Goal: Transaction & Acquisition: Purchase product/service

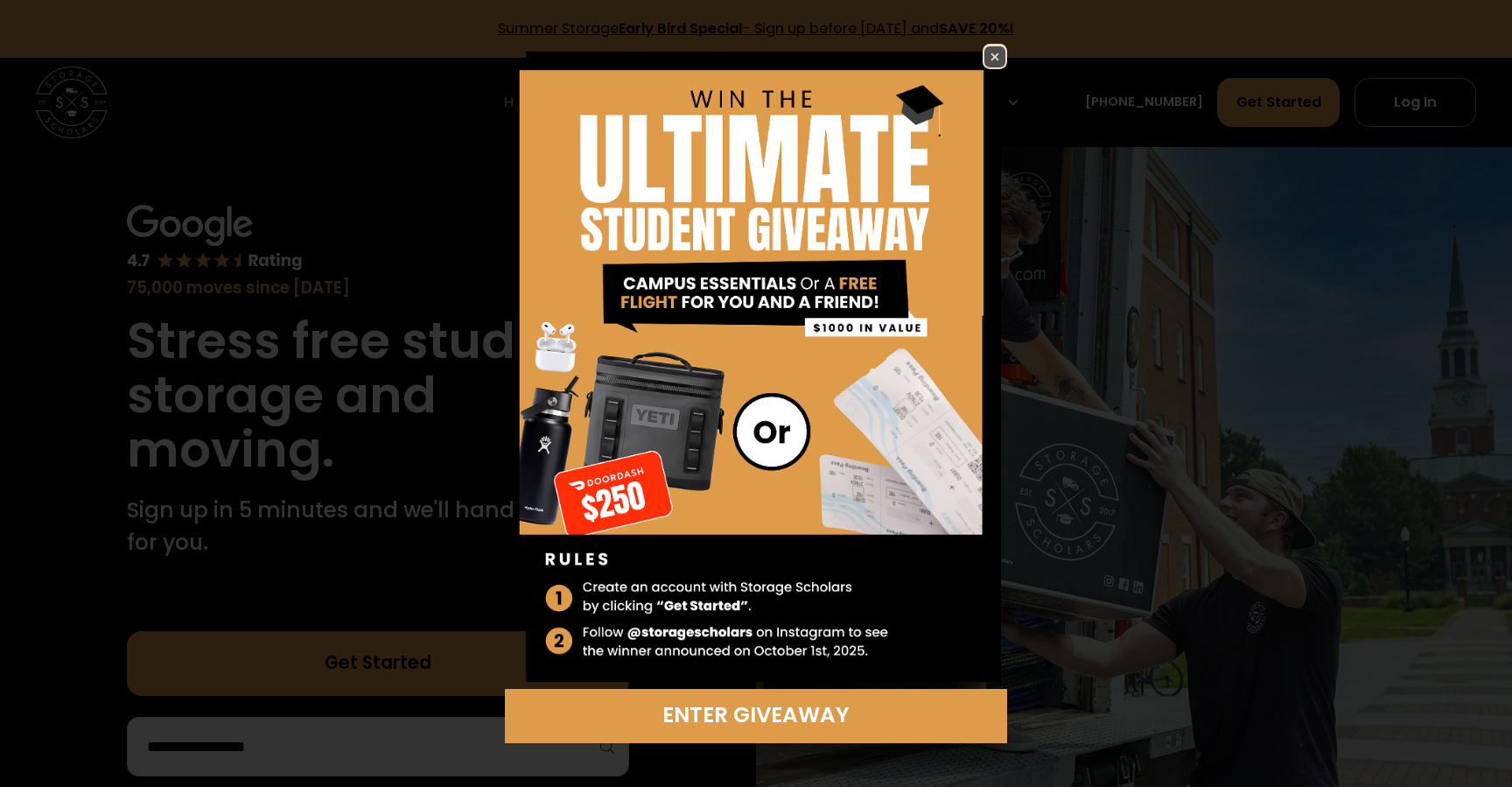
click at [991, 49] on img at bounding box center [994, 57] width 21 height 21
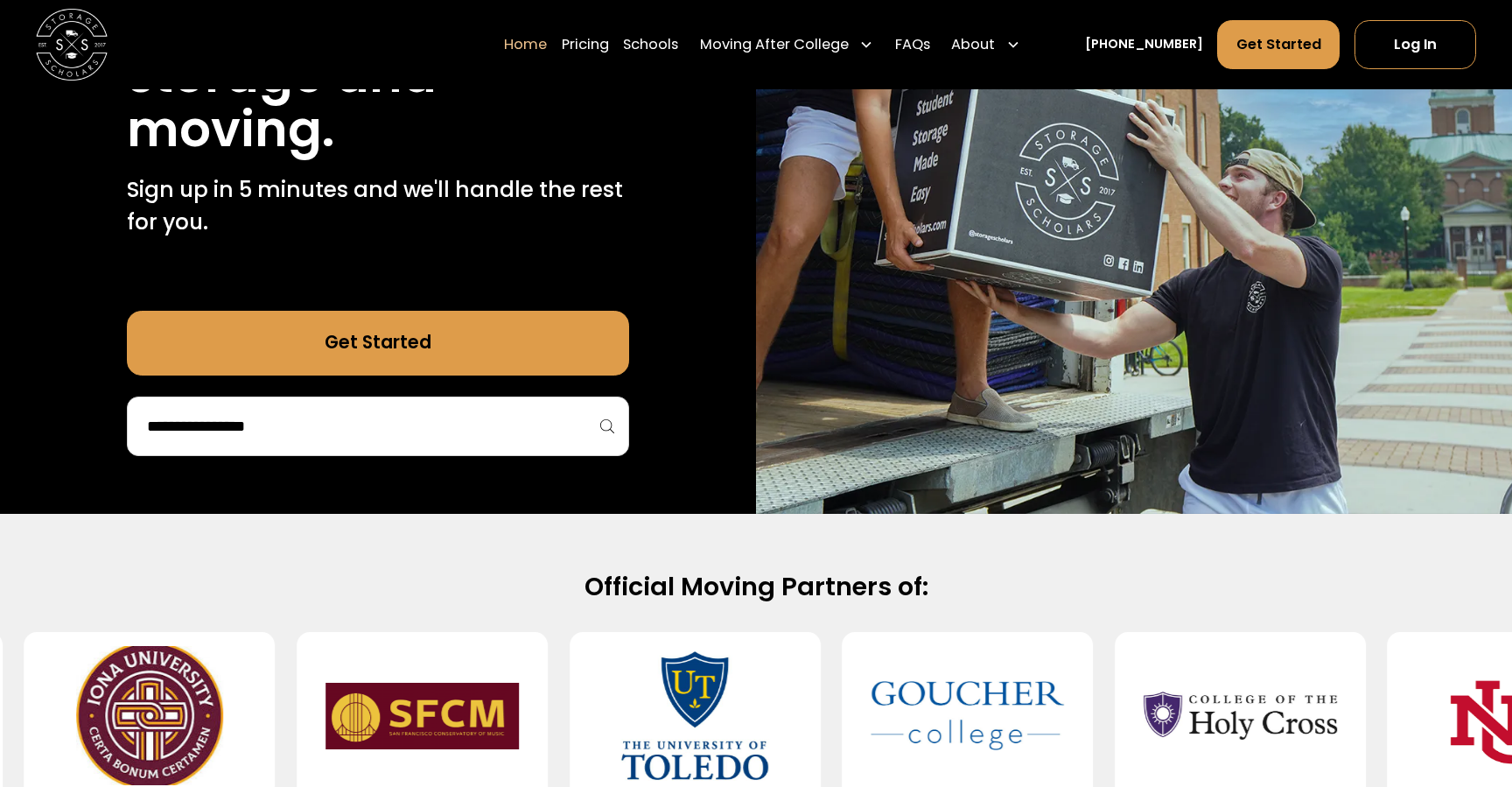
scroll to position [337, 0]
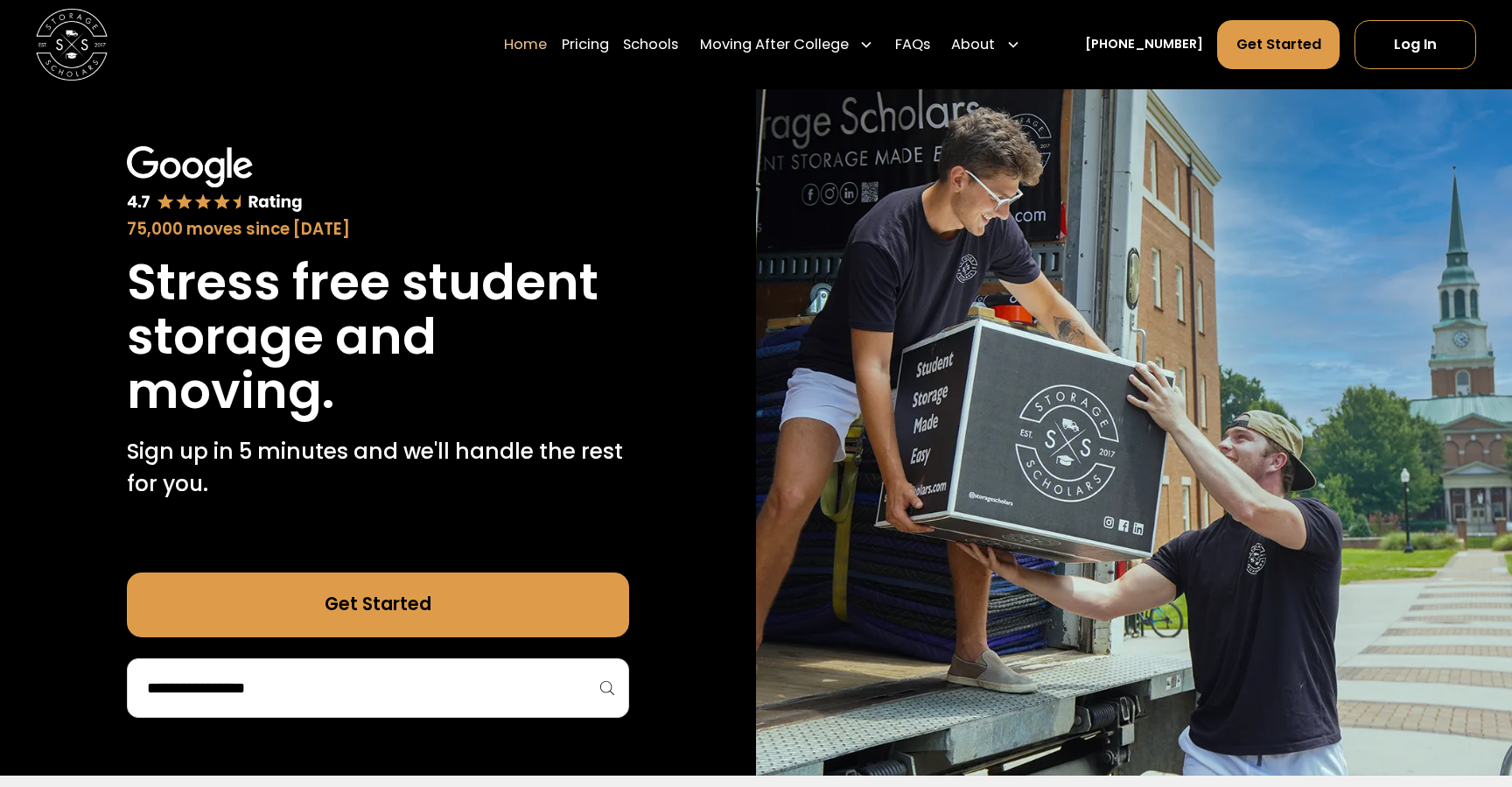
scroll to position [52, 0]
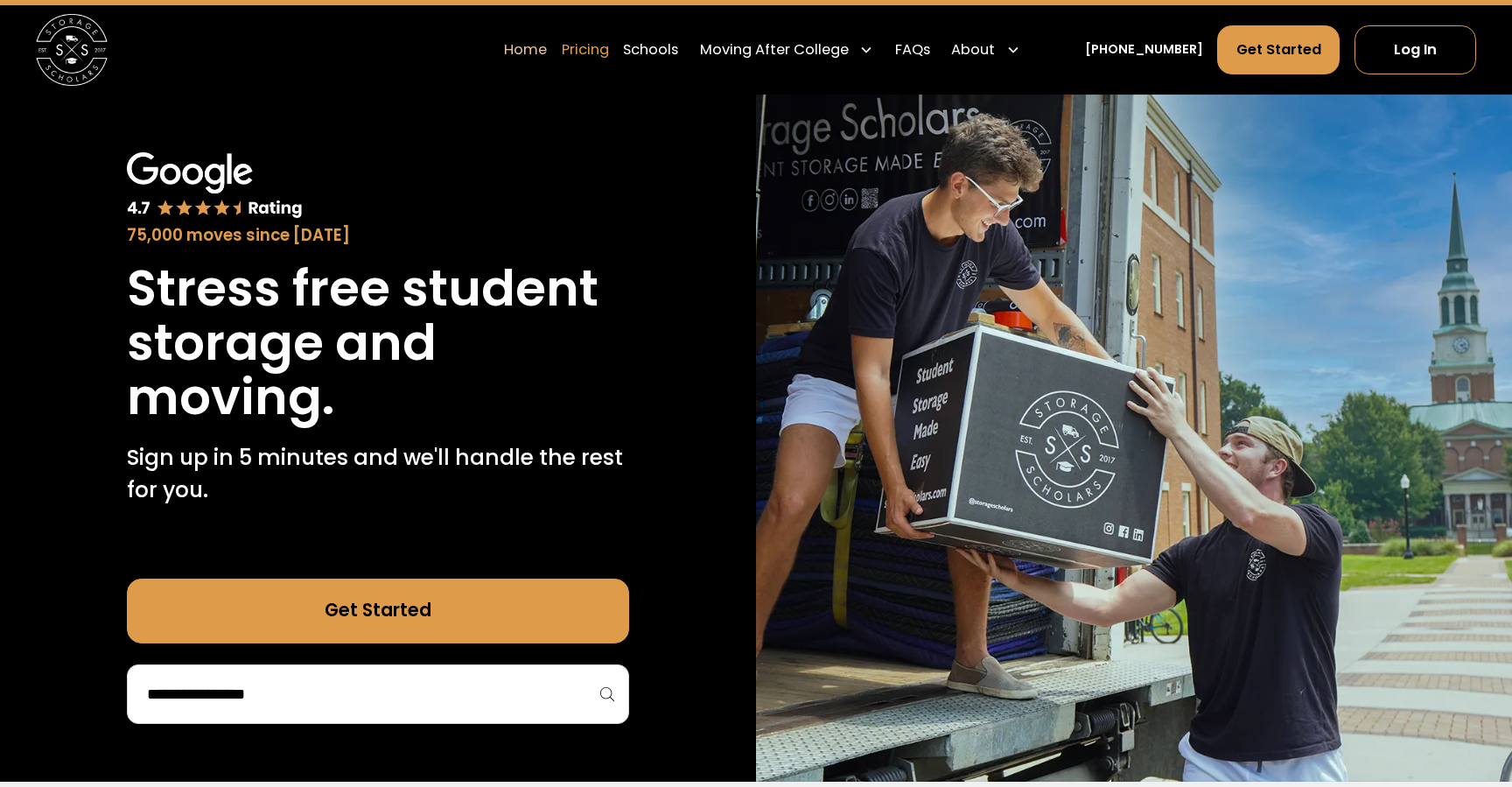
click at [609, 43] on link "Pricing" at bounding box center [585, 49] width 48 height 49
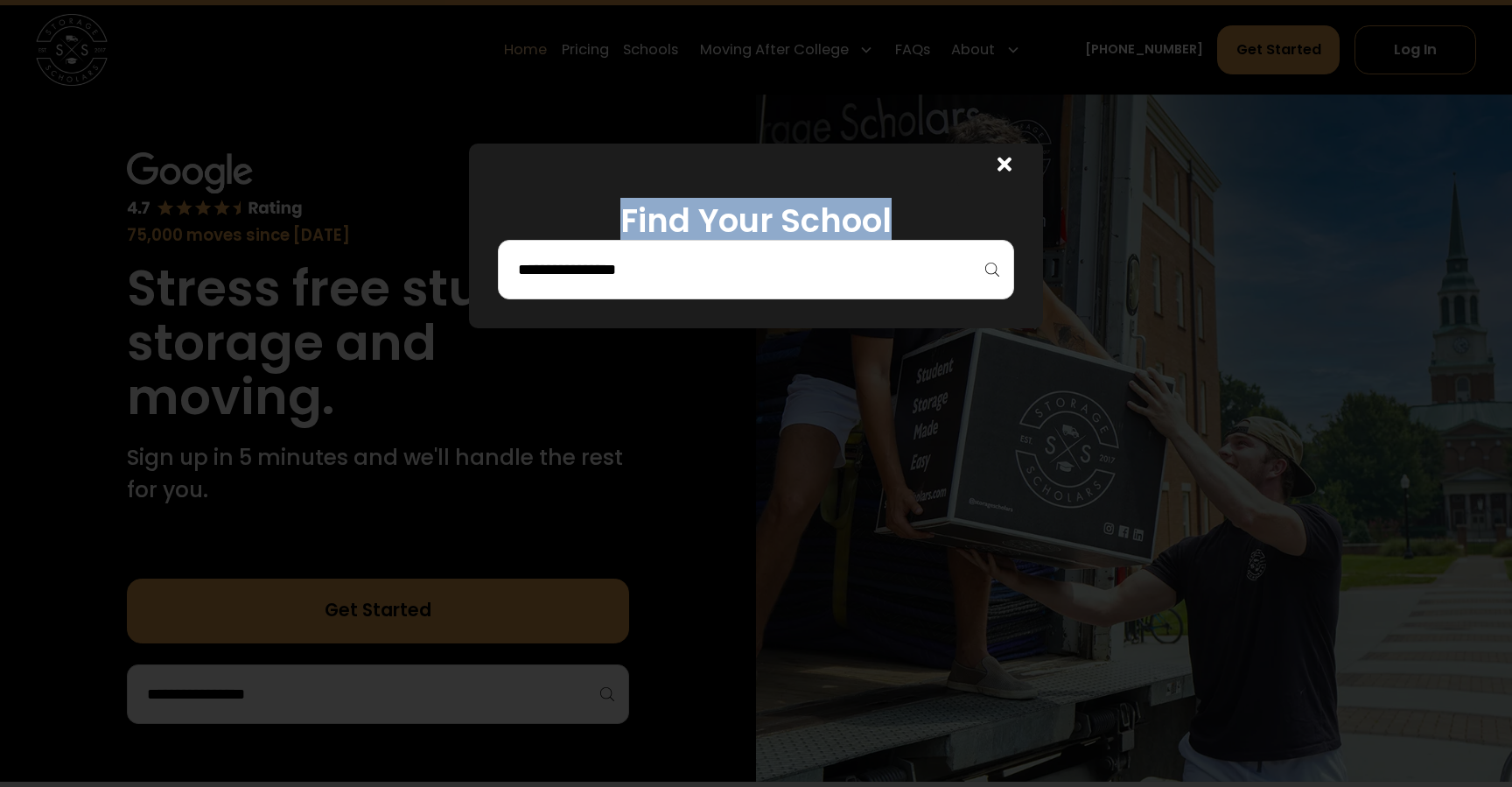
drag, startPoint x: 1002, startPoint y: 162, endPoint x: 778, endPoint y: 296, distance: 261.0
click at [778, 296] on div "Find Your School" at bounding box center [755, 236] width 574 height 185
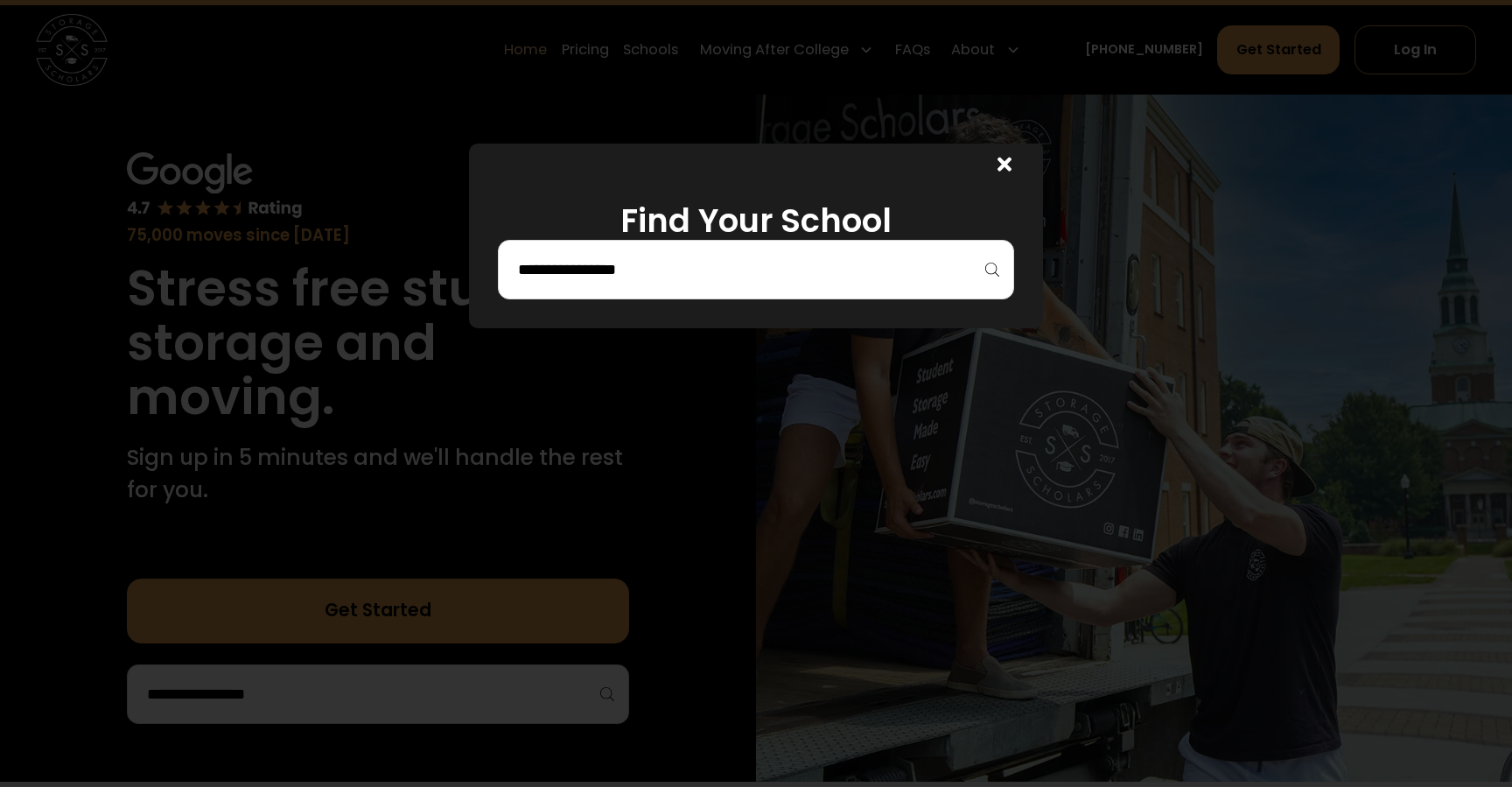
click at [778, 296] on div at bounding box center [755, 270] width 516 height 60
click at [780, 288] on div at bounding box center [755, 270] width 516 height 60
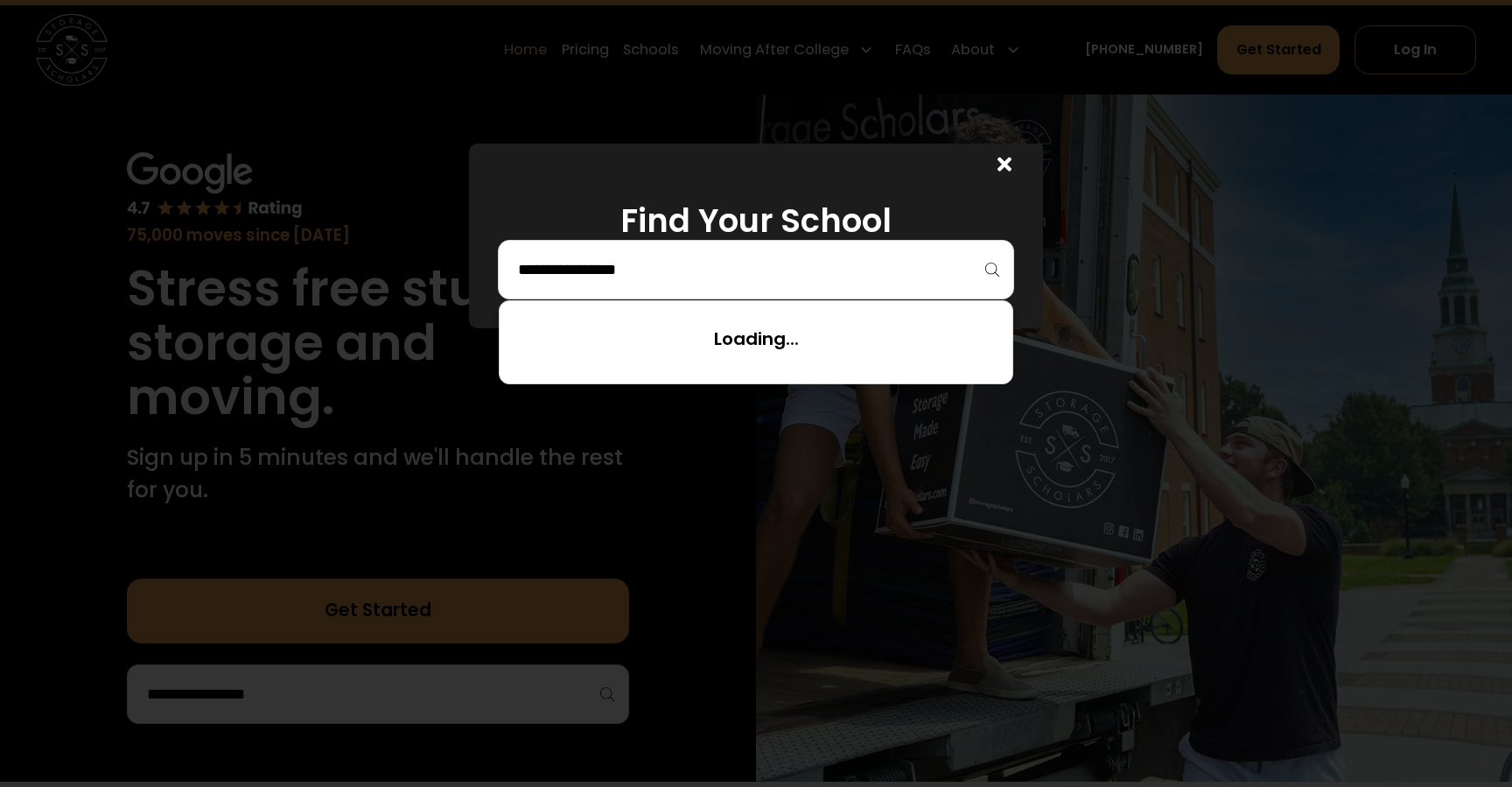
click at [760, 272] on input "search" at bounding box center [756, 270] width 480 height 30
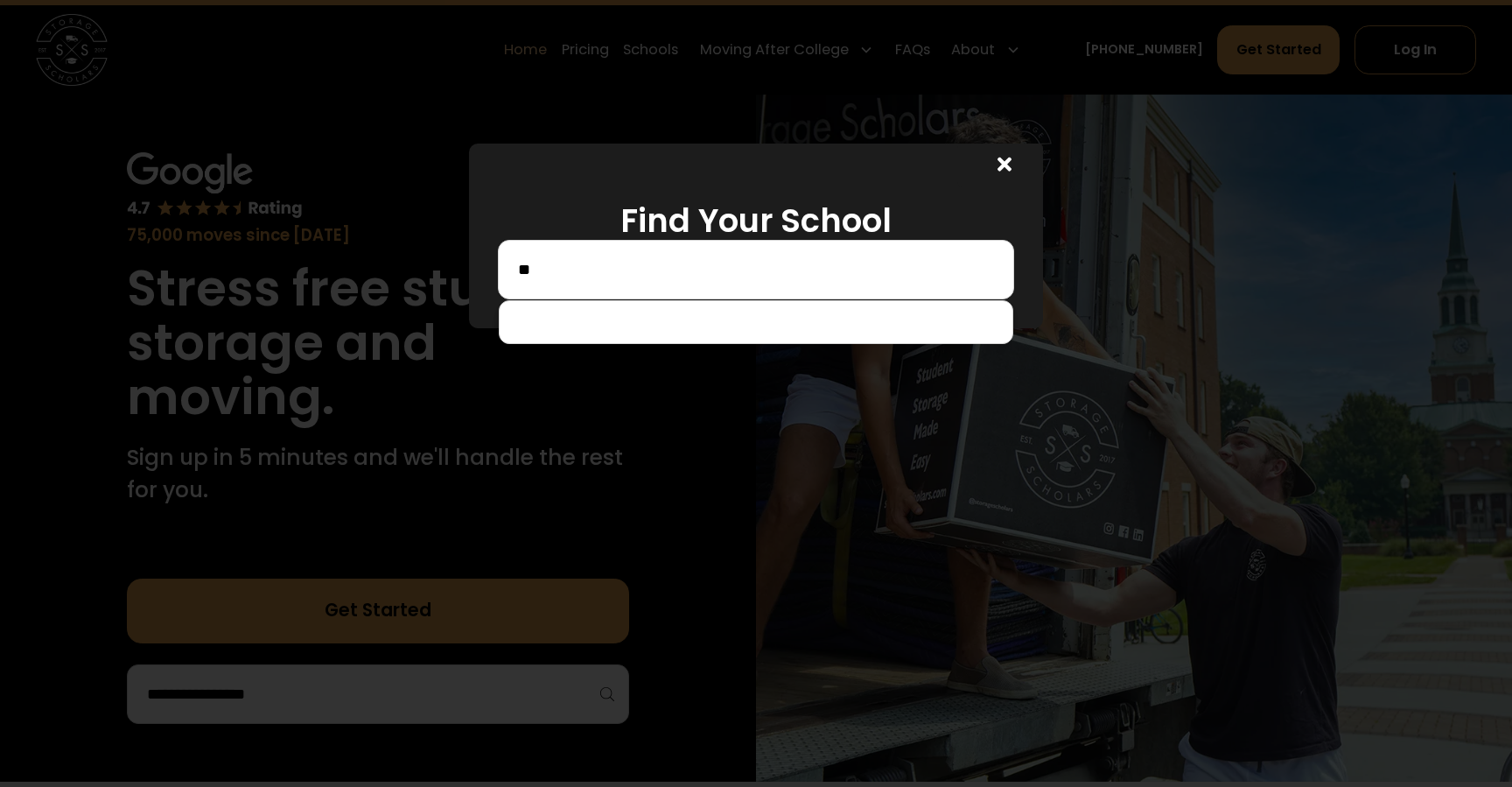
type input "*"
